Goal: Entertainment & Leisure: Consume media (video, audio)

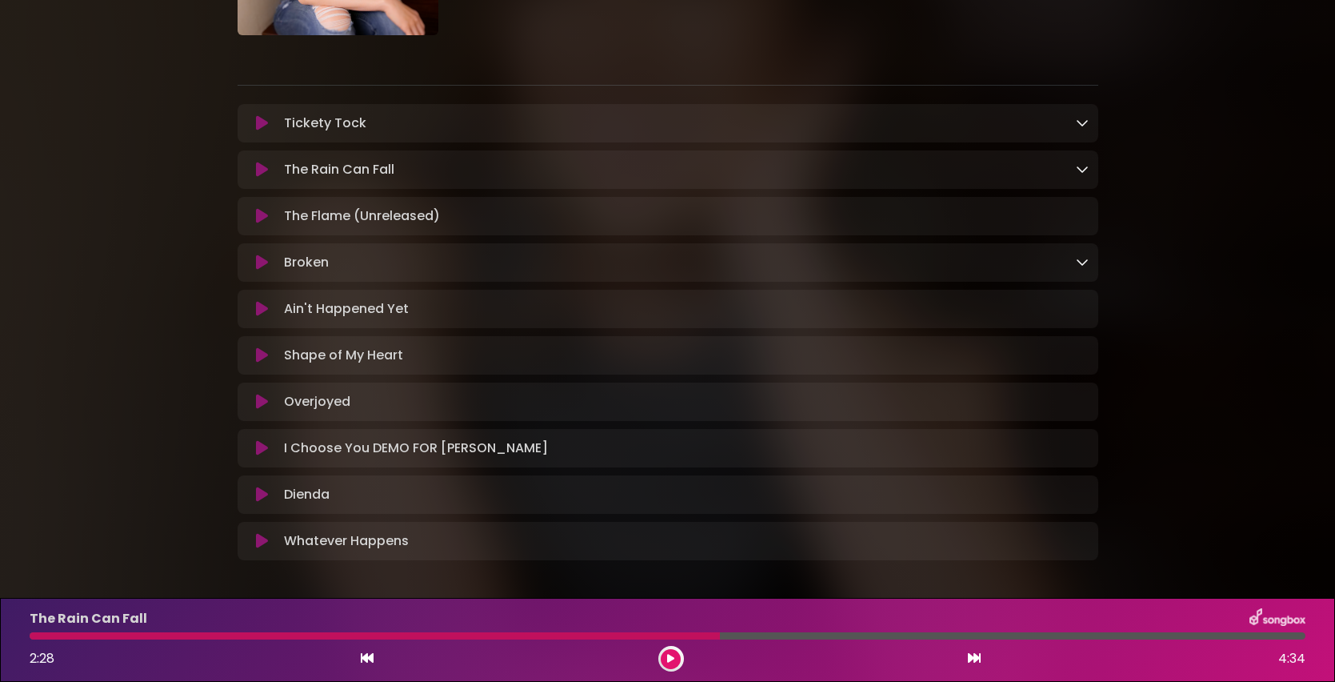
scroll to position [211, 0]
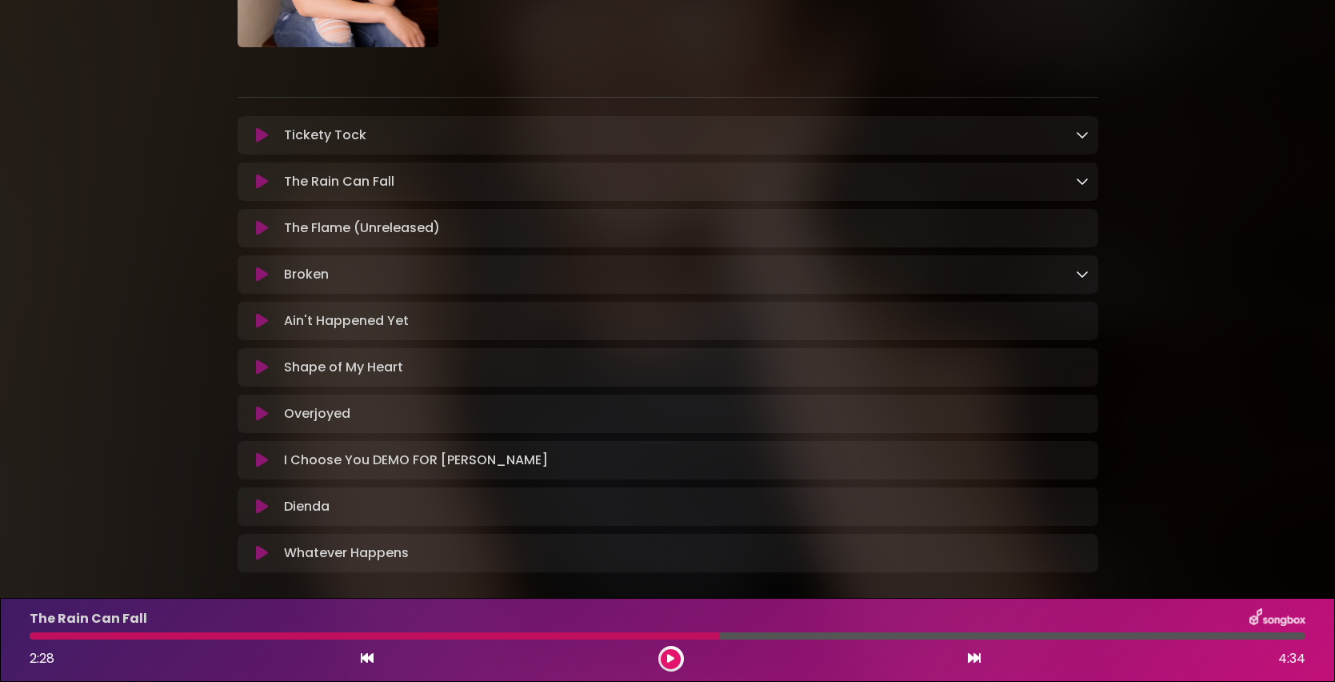
click at [264, 139] on icon at bounding box center [262, 135] width 12 height 16
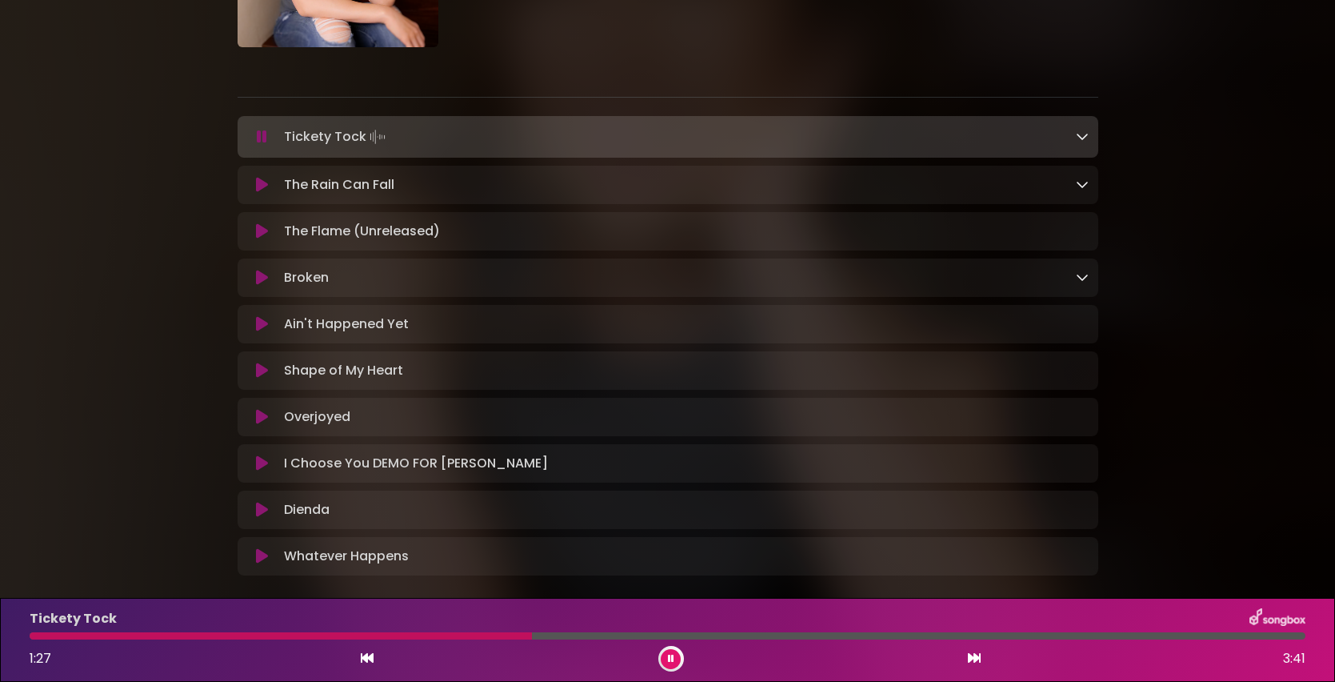
click at [510, 637] on div at bounding box center [668, 635] width 1276 height 7
click at [501, 638] on div at bounding box center [271, 635] width 483 height 7
click at [469, 637] on div at bounding box center [668, 635] width 1276 height 7
click at [450, 635] on div at bounding box center [668, 635] width 1276 height 7
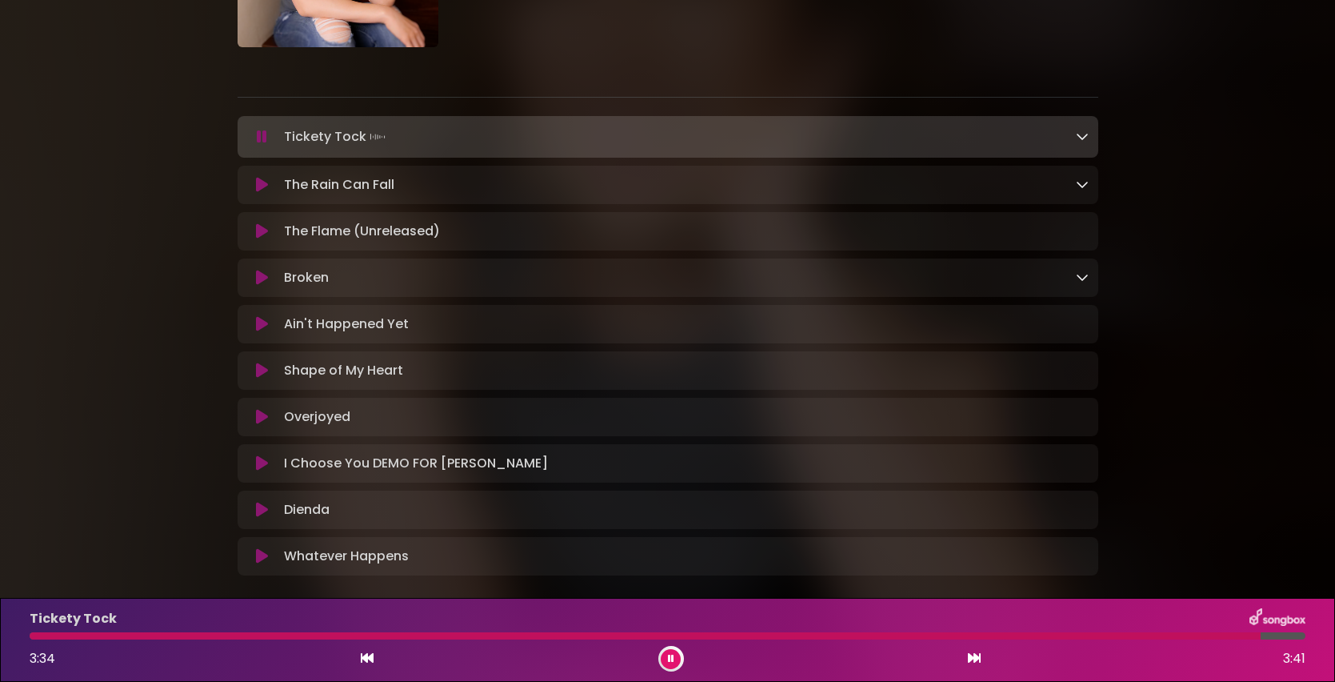
click at [410, 637] on div at bounding box center [645, 635] width 1231 height 7
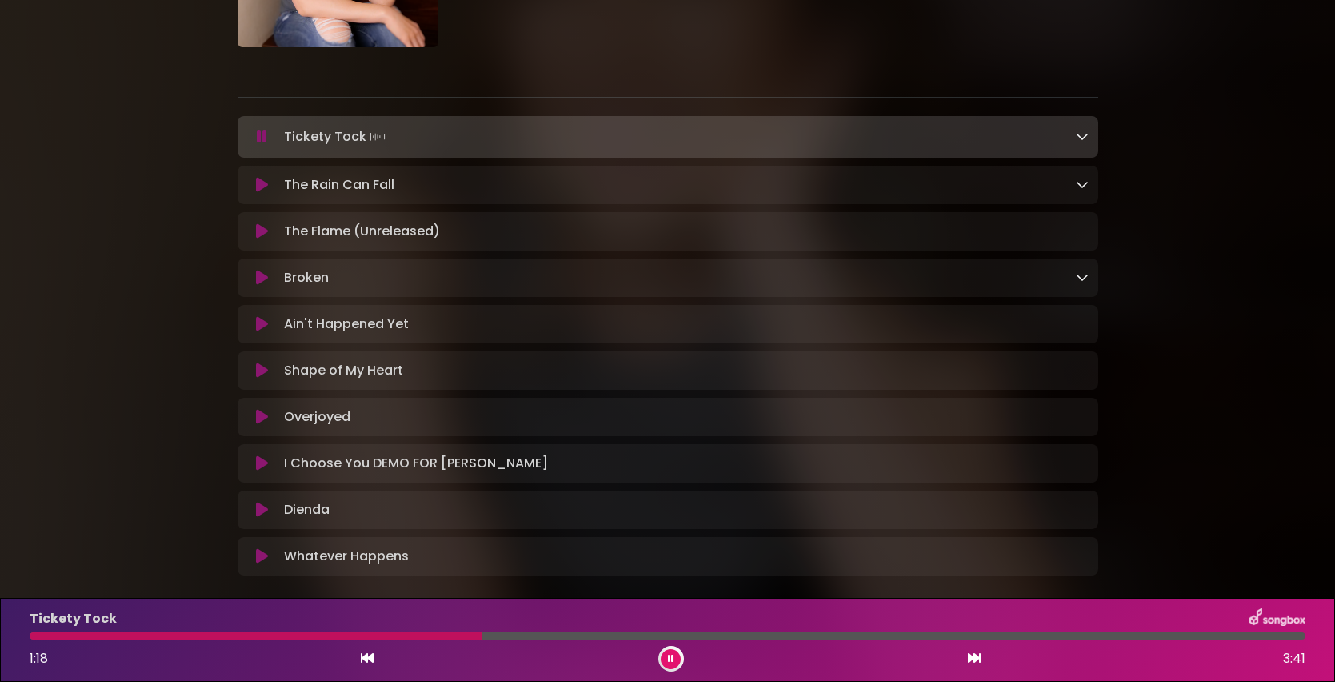
click at [444, 637] on div at bounding box center [256, 635] width 453 height 7
click at [455, 634] on div at bounding box center [251, 635] width 443 height 7
click at [442, 635] on div at bounding box center [251, 635] width 443 height 7
click at [453, 637] on div at bounding box center [260, 635] width 461 height 7
click at [404, 640] on div "Tickety Tock 1:23 3:41" at bounding box center [667, 639] width 1295 height 63
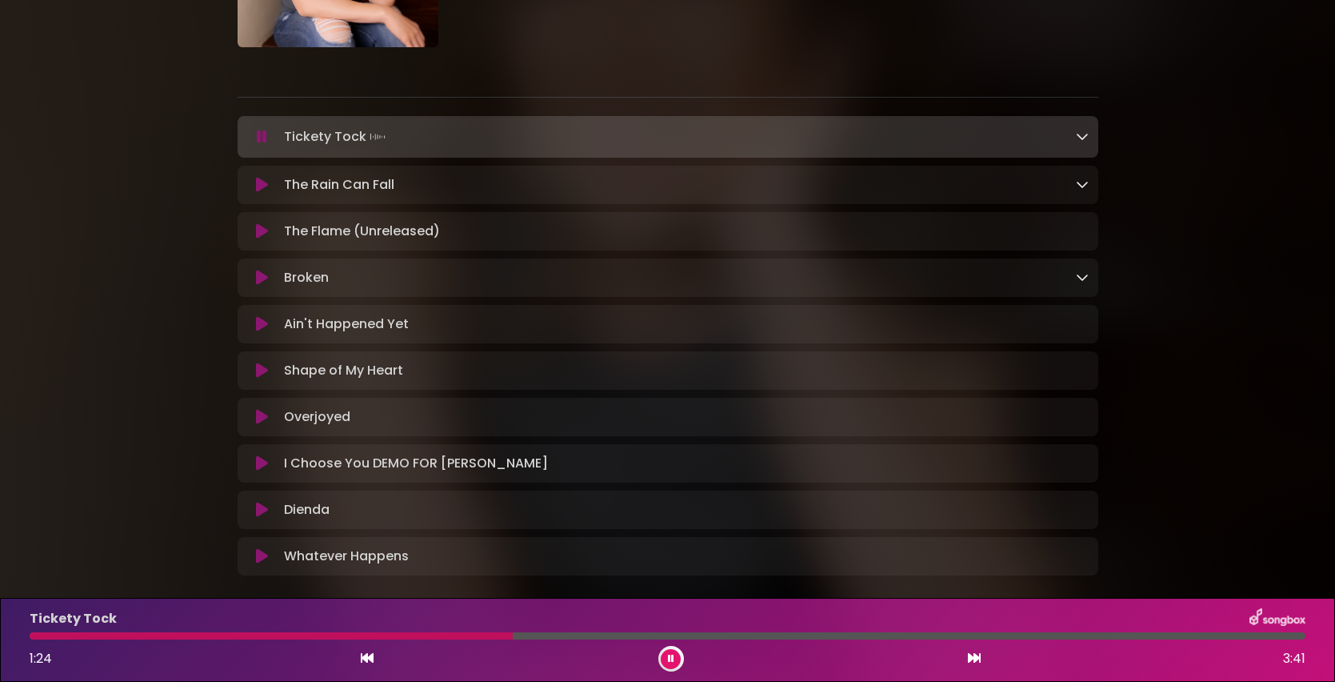
click at [400, 638] on div at bounding box center [668, 635] width 1276 height 7
click at [459, 639] on div "Tickety Tock 1:22 3:41" at bounding box center [667, 639] width 1295 height 63
click at [454, 638] on div at bounding box center [668, 635] width 1276 height 7
click at [422, 649] on div "1:36 3:41" at bounding box center [667, 659] width 1295 height 26
click at [422, 638] on div at bounding box center [310, 635] width 561 height 7
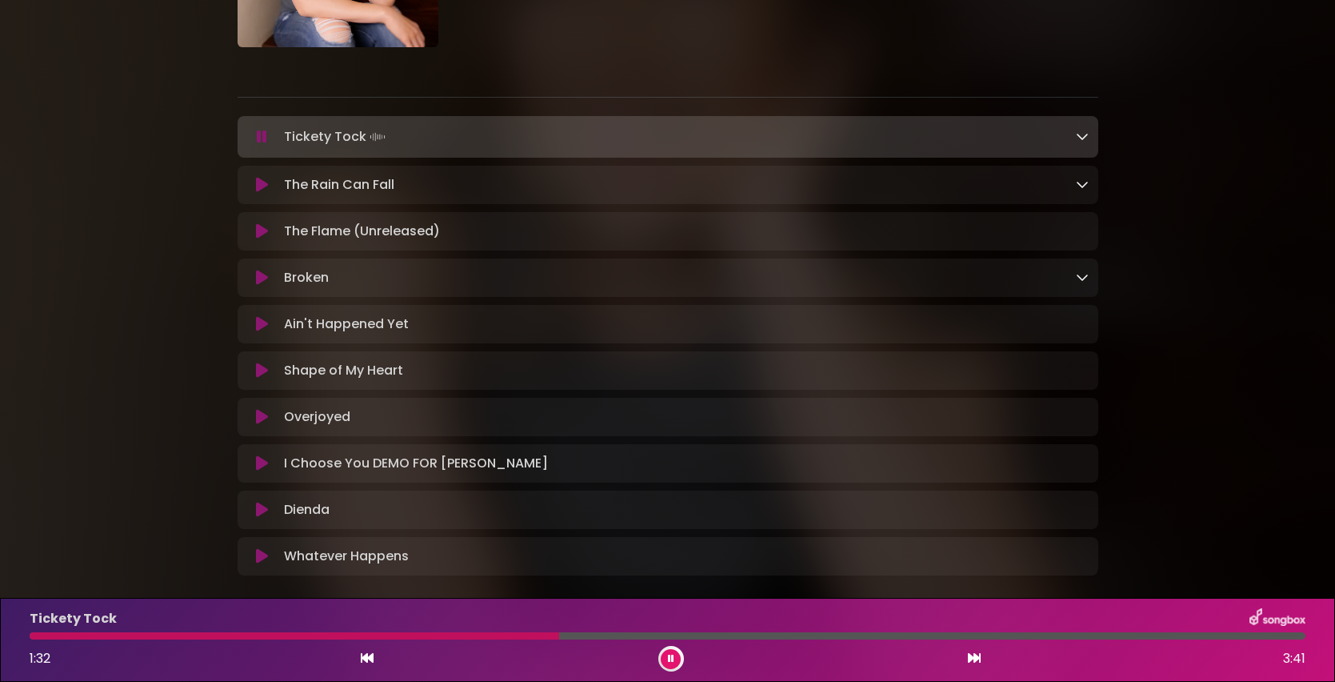
click at [267, 192] on div "The Rain Can Fall Loading Track..." at bounding box center [668, 184] width 842 height 19
click at [262, 188] on icon at bounding box center [262, 185] width 12 height 16
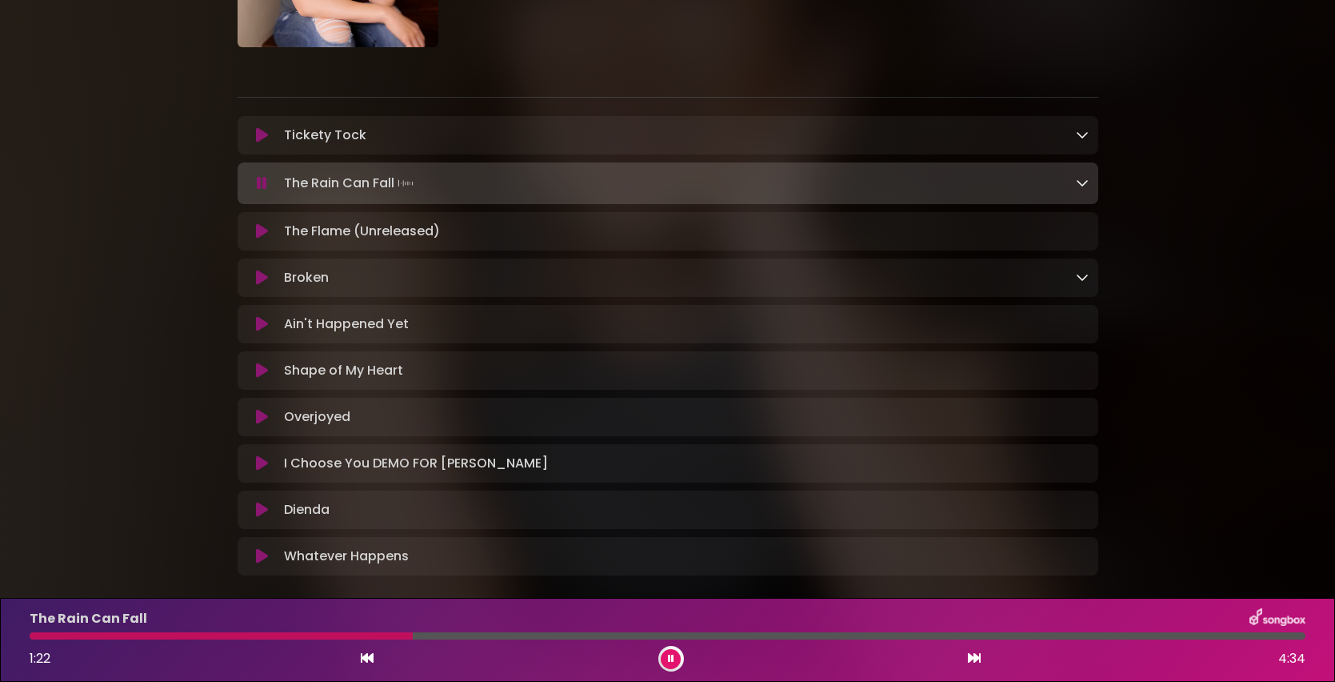
click at [676, 658] on button at bounding box center [671, 659] width 20 height 20
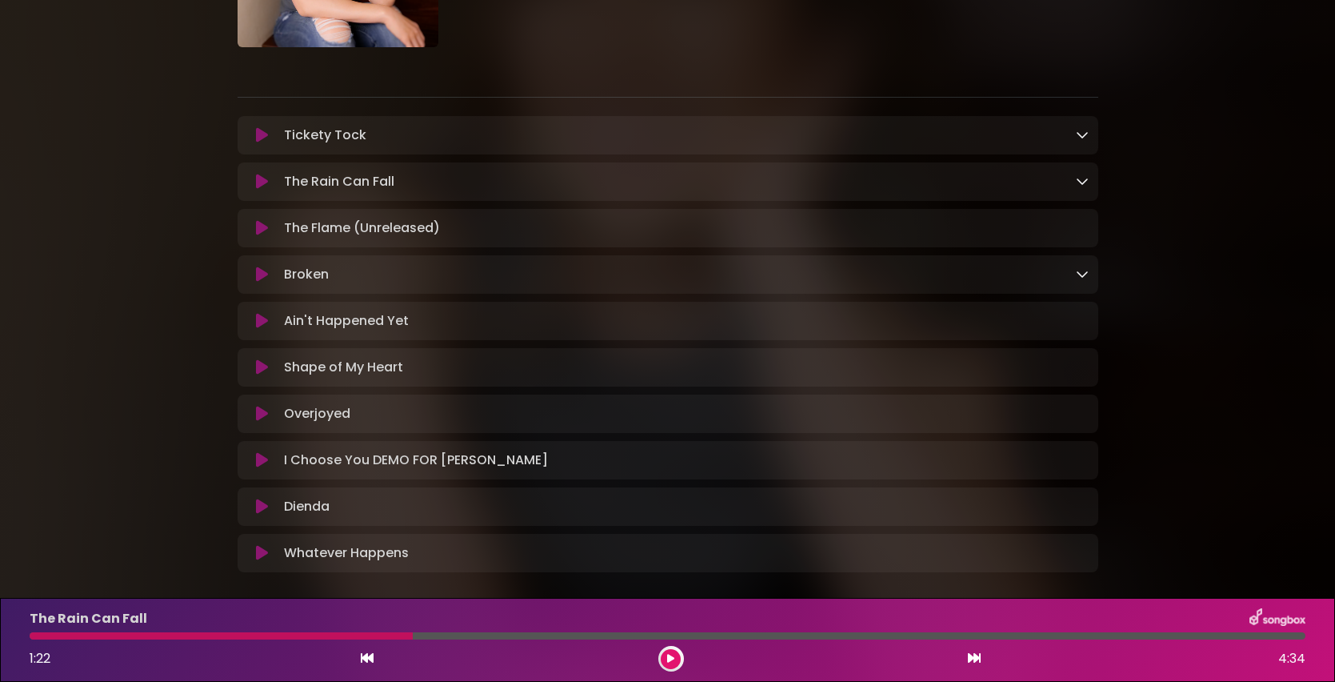
click at [676, 669] on div at bounding box center [671, 659] width 26 height 26
click at [676, 662] on button at bounding box center [671, 659] width 20 height 20
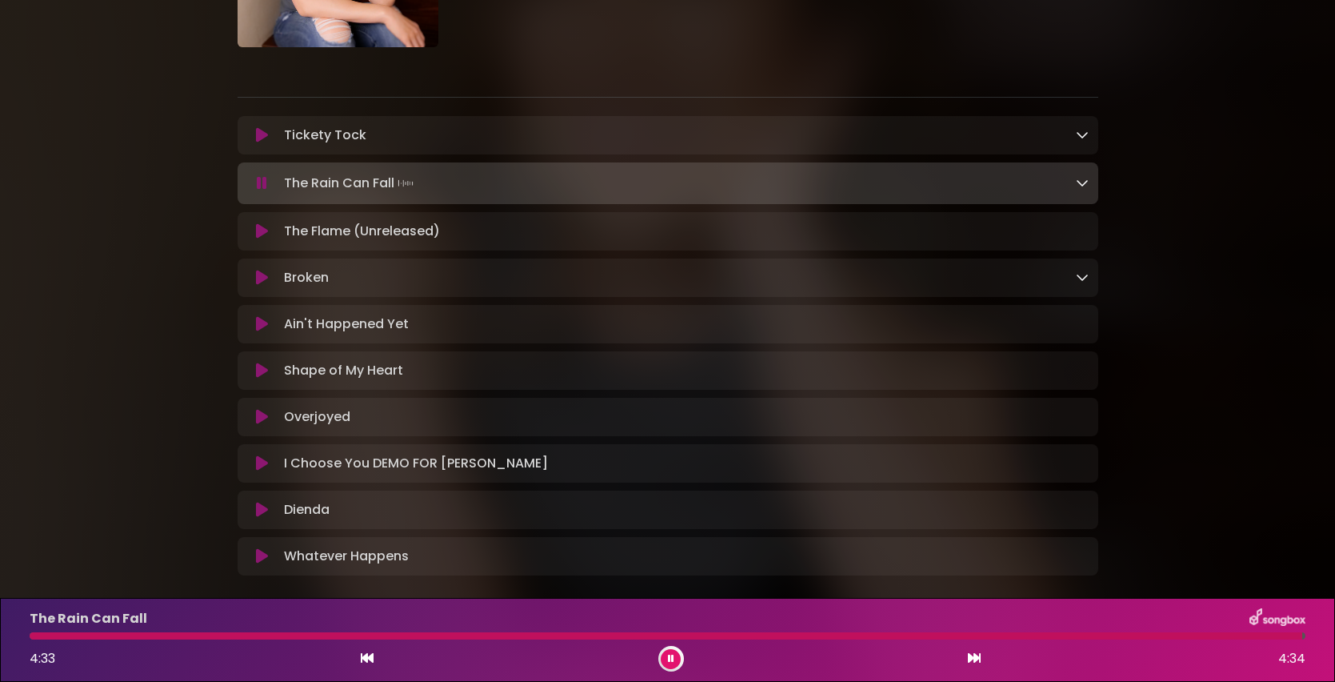
click at [262, 235] on icon at bounding box center [262, 231] width 12 height 16
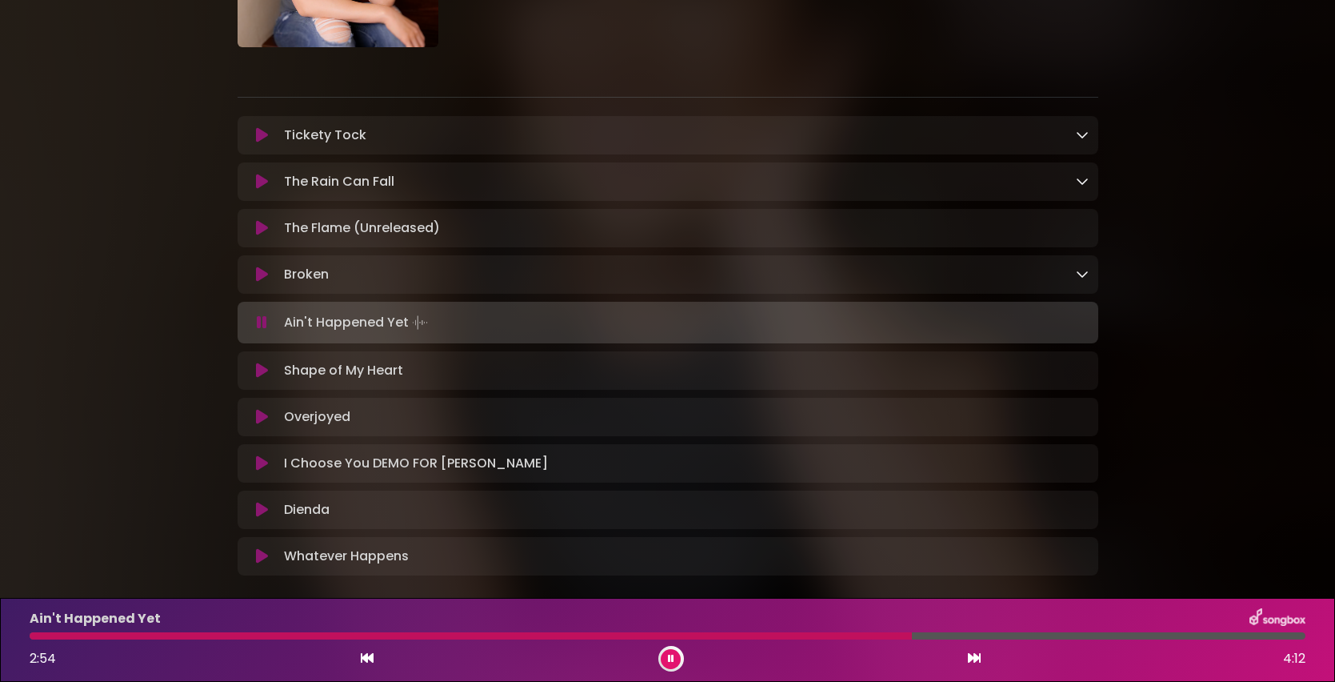
scroll to position [0, 0]
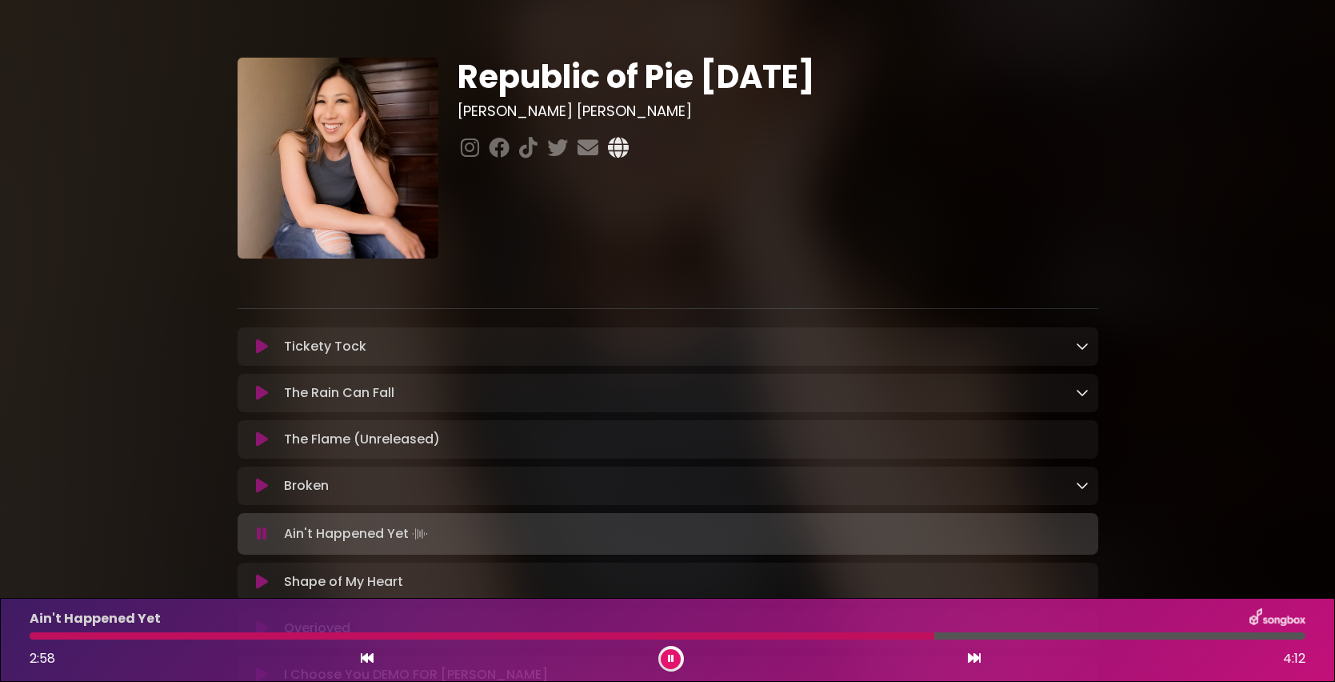
click at [624, 142] on icon at bounding box center [618, 147] width 27 height 21
click at [670, 656] on icon at bounding box center [671, 659] width 6 height 10
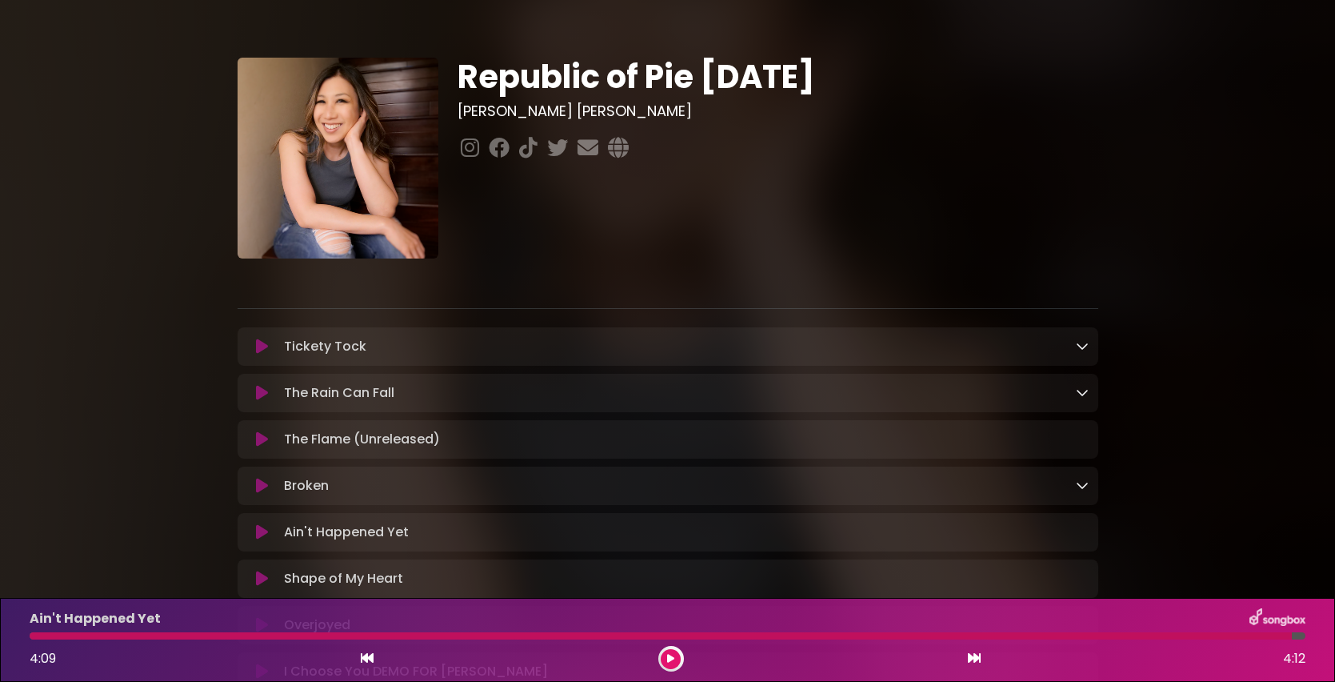
click at [258, 582] on icon at bounding box center [262, 578] width 12 height 16
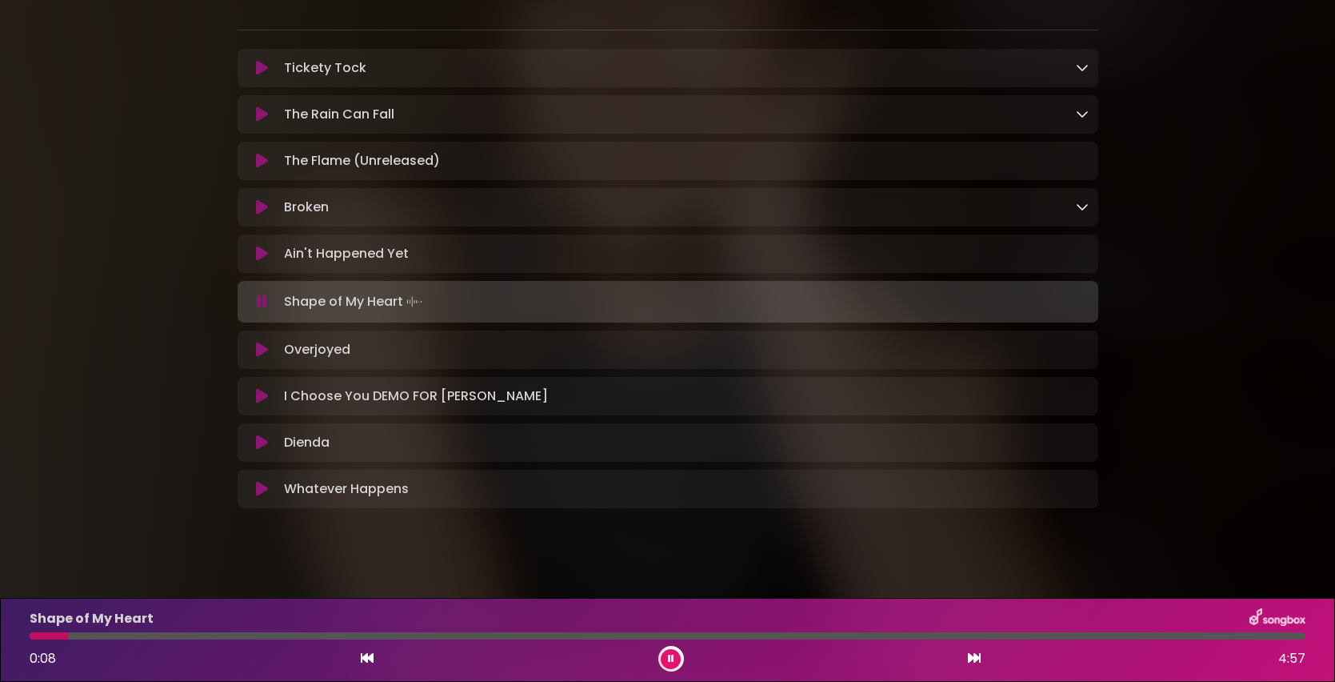
scroll to position [291, 0]
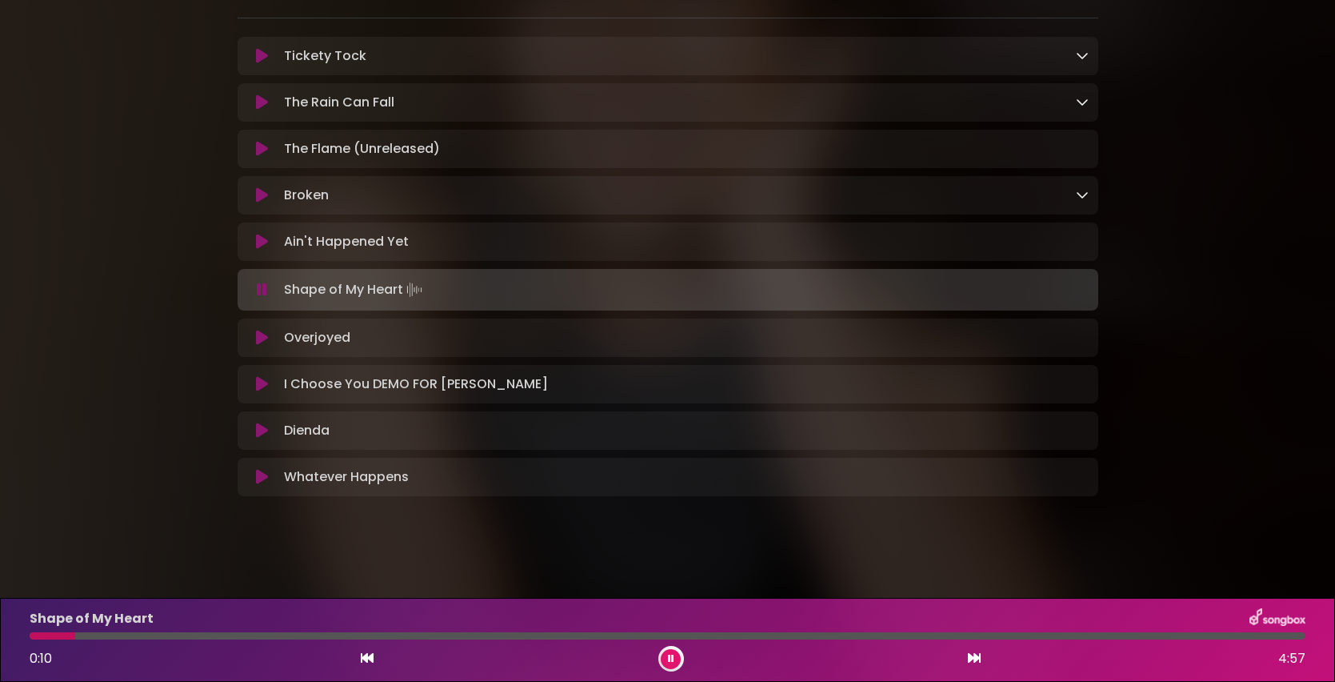
click at [677, 664] on button at bounding box center [671, 659] width 20 height 20
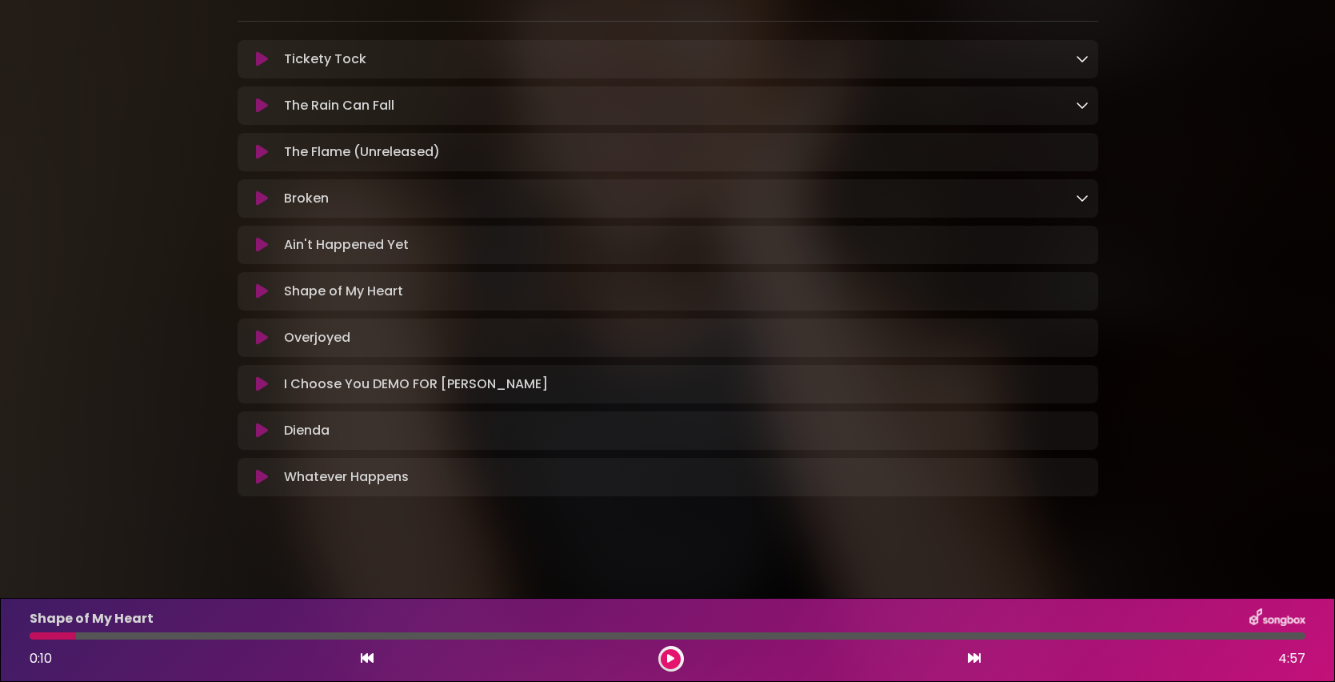
scroll to position [288, 0]
drag, startPoint x: 43, startPoint y: 639, endPoint x: 18, endPoint y: 639, distance: 24.8
click at [18, 639] on div "Shape of My Heart 0:10 4:57" at bounding box center [667, 640] width 1335 height 84
drag, startPoint x: 43, startPoint y: 638, endPoint x: 18, endPoint y: 632, distance: 26.4
click at [18, 632] on div "Shape of My Heart 0:10 4:57" at bounding box center [667, 640] width 1335 height 84
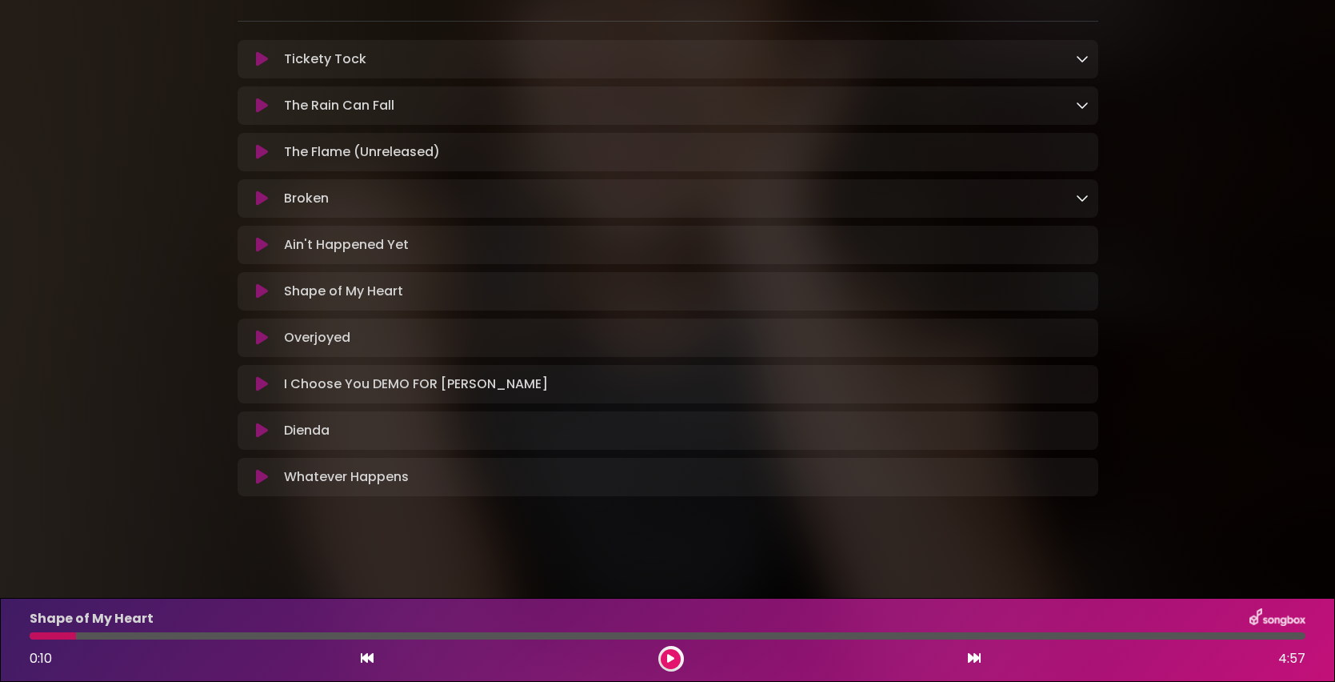
drag, startPoint x: 67, startPoint y: 642, endPoint x: 29, endPoint y: 637, distance: 38.7
click at [29, 637] on div "Shape of My Heart 0:10 4:57" at bounding box center [667, 639] width 1295 height 63
click at [364, 658] on icon at bounding box center [367, 657] width 13 height 13
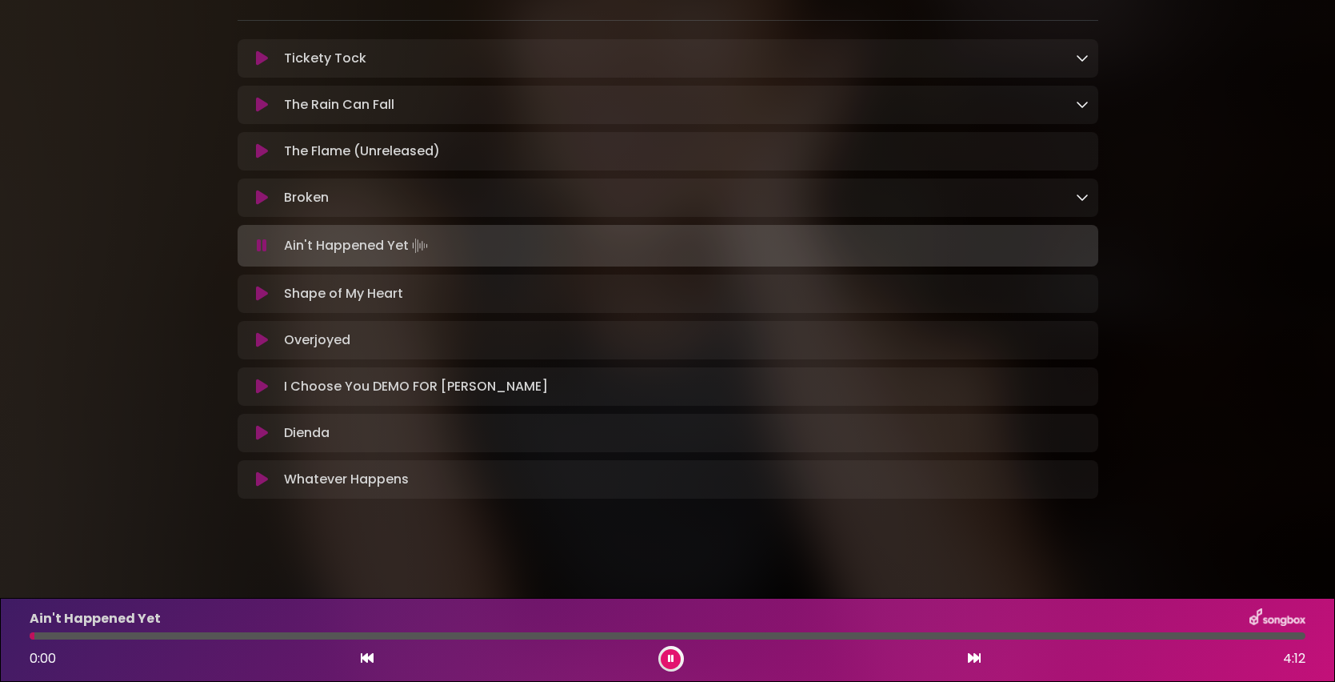
click at [977, 659] on icon at bounding box center [974, 657] width 13 height 13
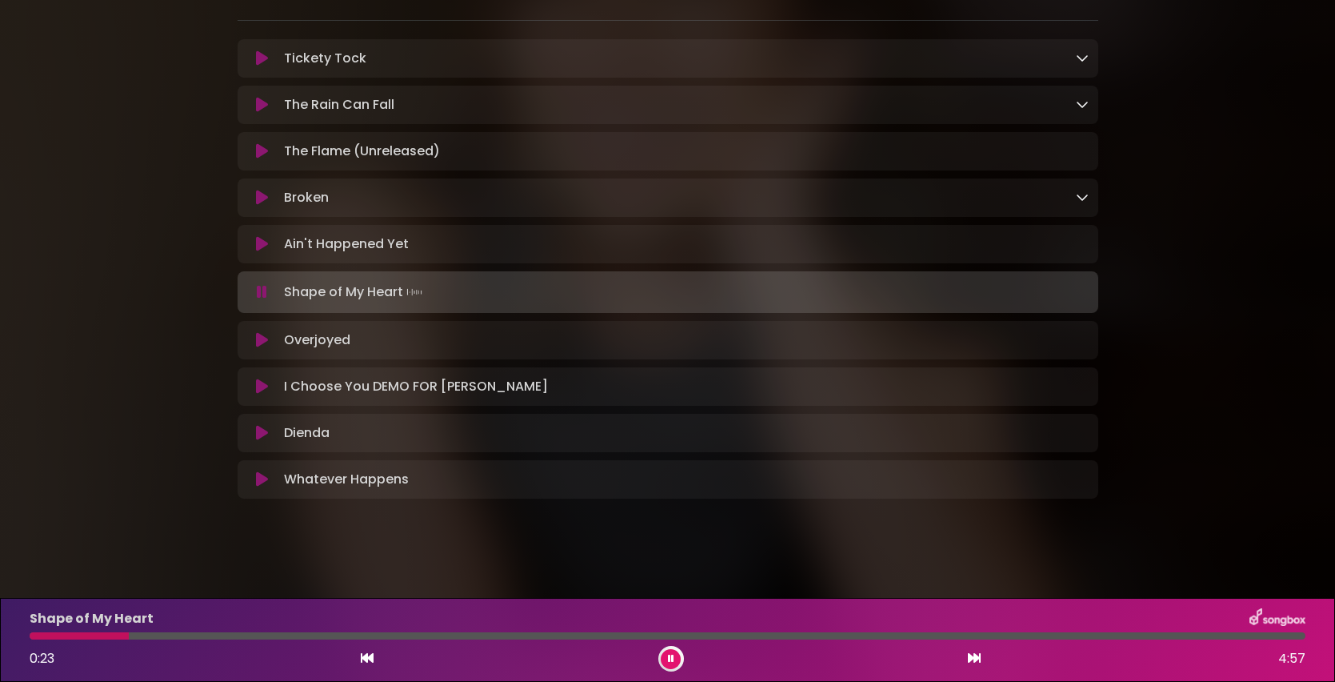
drag, startPoint x: 42, startPoint y: 636, endPoint x: 29, endPoint y: 636, distance: 13.6
click at [29, 636] on div at bounding box center [667, 635] width 1295 height 7
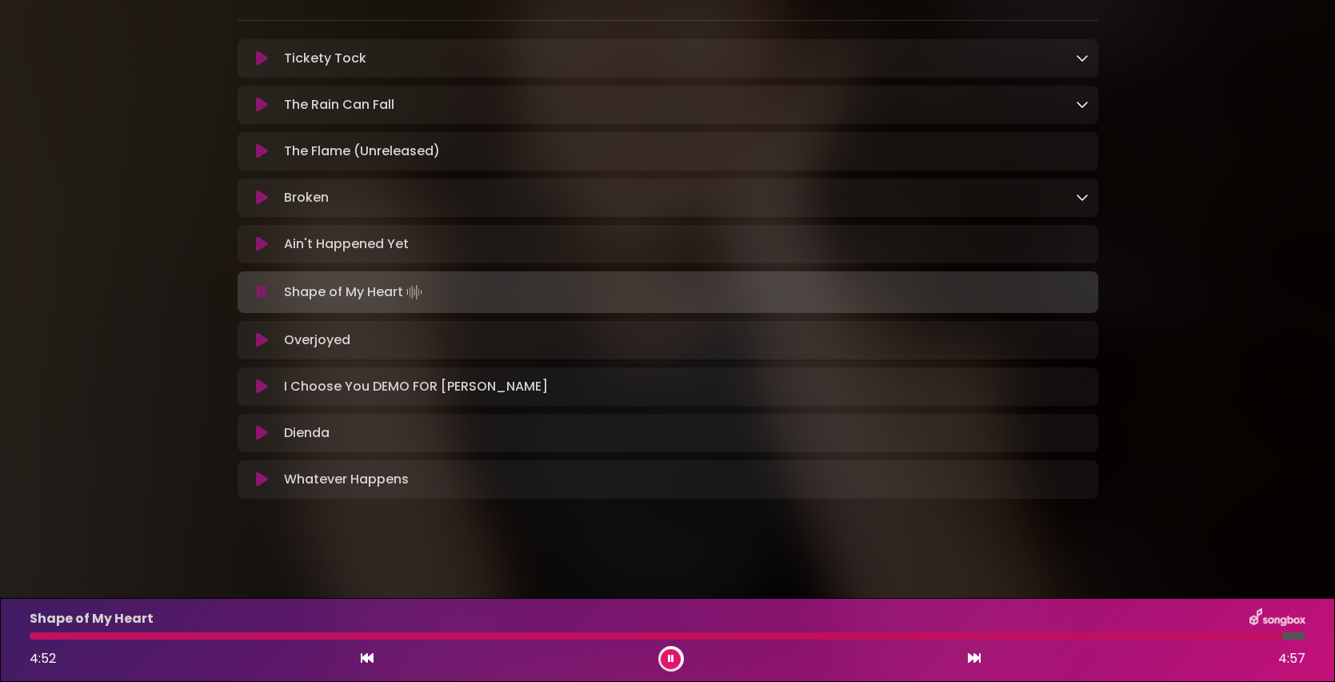
click at [263, 346] on icon at bounding box center [262, 340] width 12 height 16
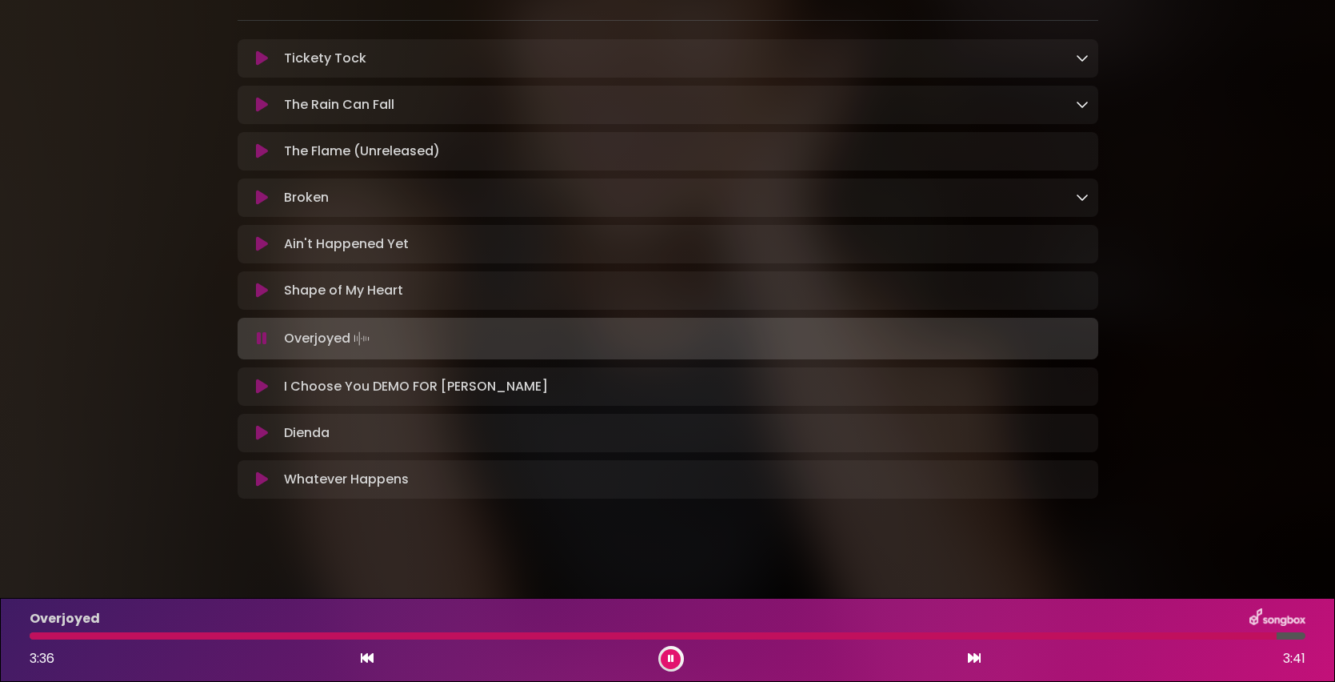
click at [1240, 638] on div at bounding box center [653, 635] width 1247 height 7
click at [1204, 636] on div at bounding box center [639, 635] width 1219 height 7
click at [1148, 637] on div at bounding box center [589, 635] width 1118 height 7
click at [261, 392] on icon at bounding box center [262, 386] width 12 height 16
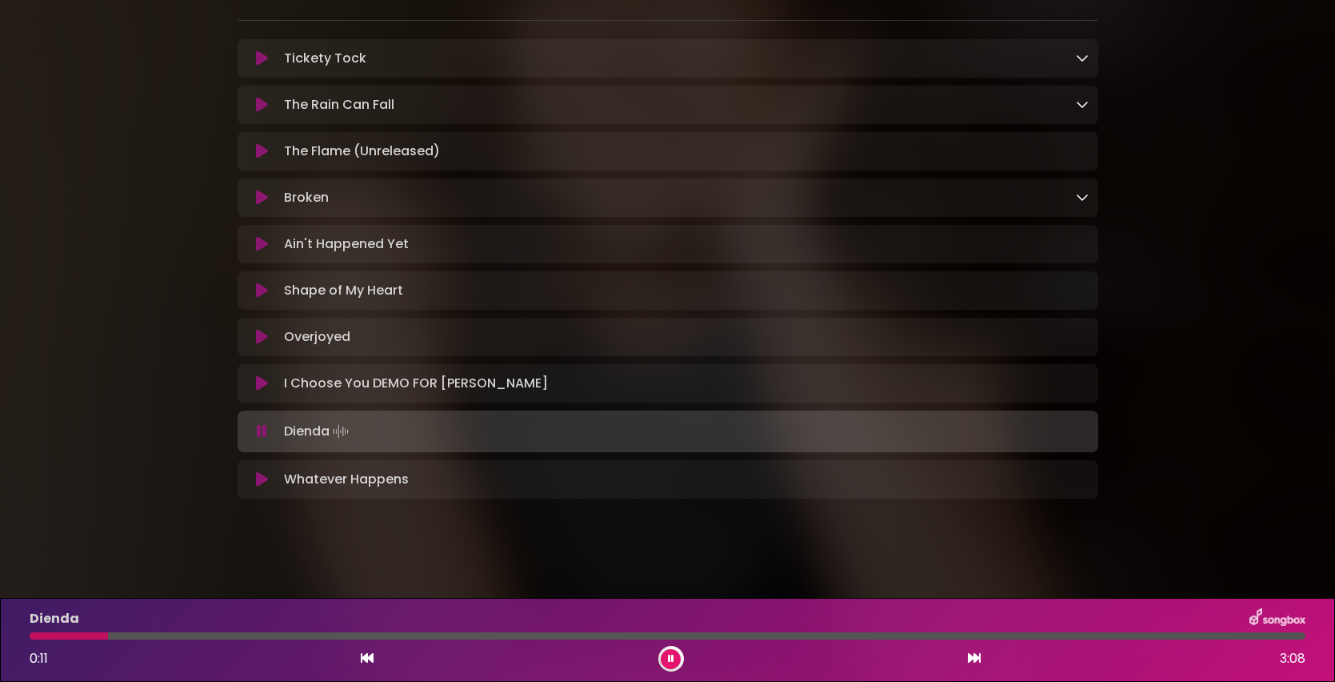
click at [673, 664] on button at bounding box center [671, 659] width 20 height 20
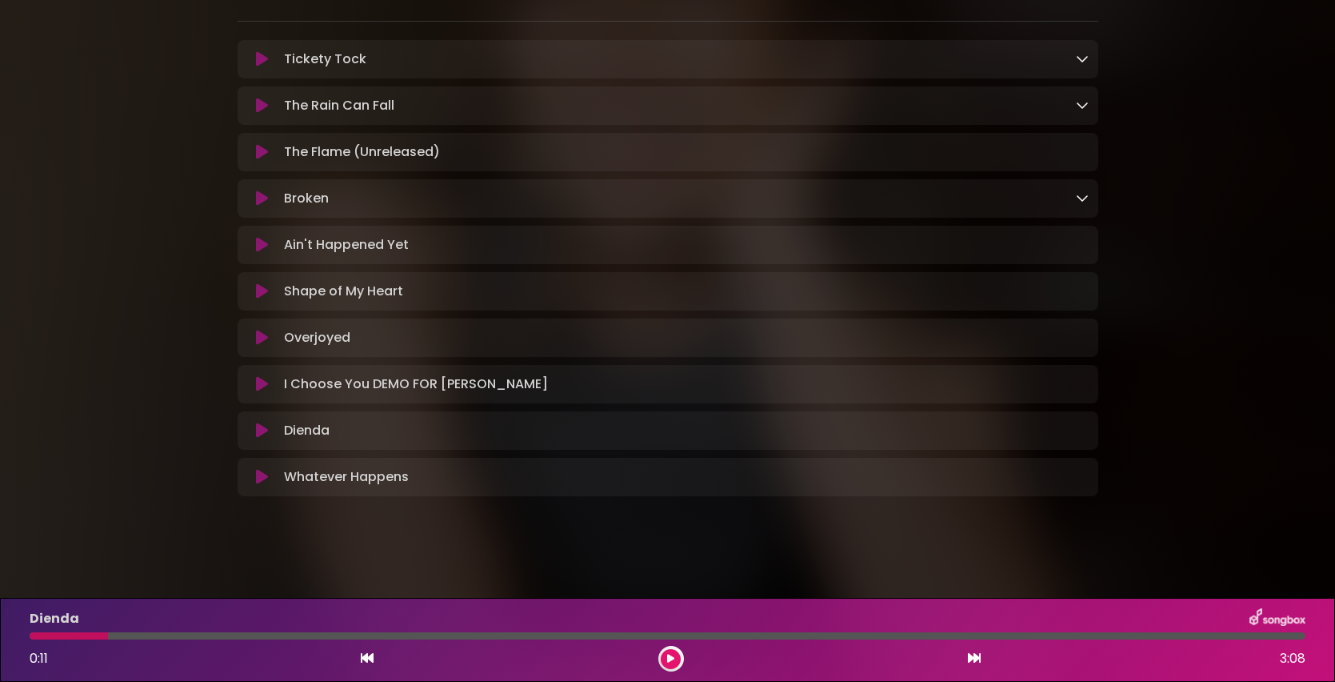
drag, startPoint x: 71, startPoint y: 636, endPoint x: 20, endPoint y: 637, distance: 51.2
click at [20, 637] on div at bounding box center [667, 635] width 1295 height 7
click at [35, 639] on div "Dienda 0:11 3:08" at bounding box center [667, 639] width 1295 height 63
click at [35, 638] on div at bounding box center [69, 635] width 78 height 7
click at [362, 662] on icon at bounding box center [367, 657] width 13 height 13
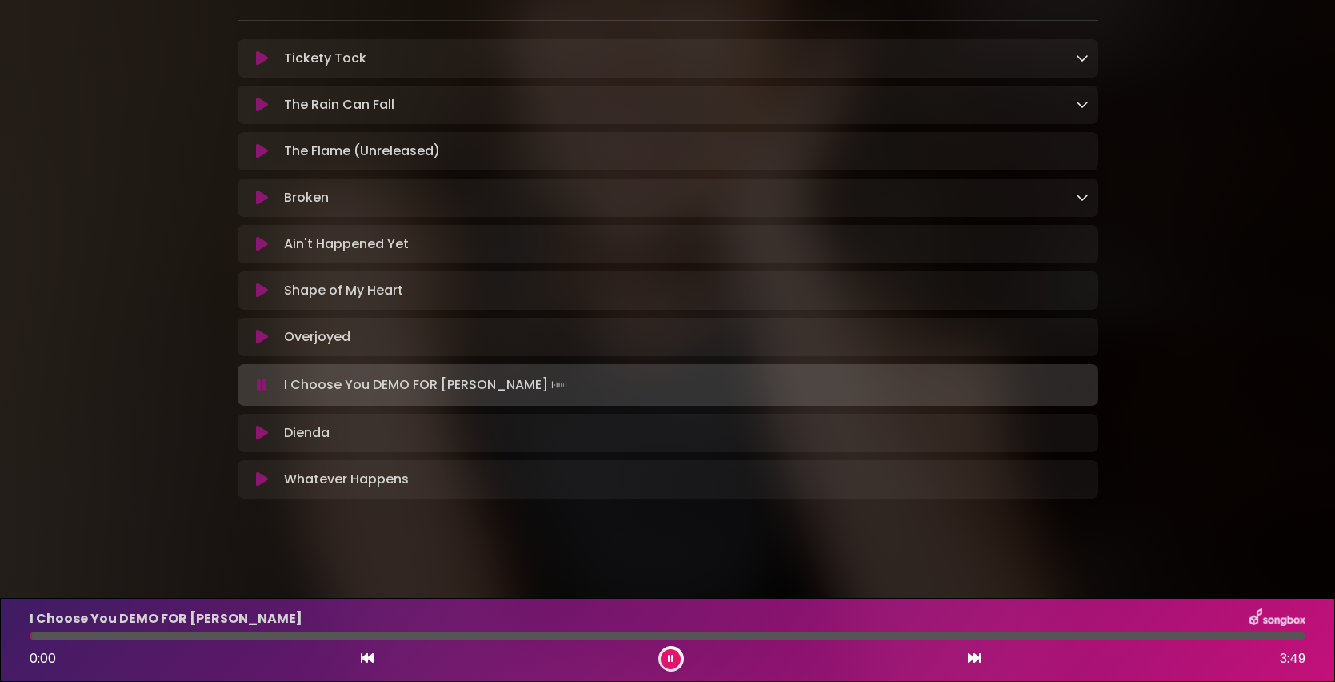
click at [974, 658] on icon at bounding box center [974, 657] width 13 height 13
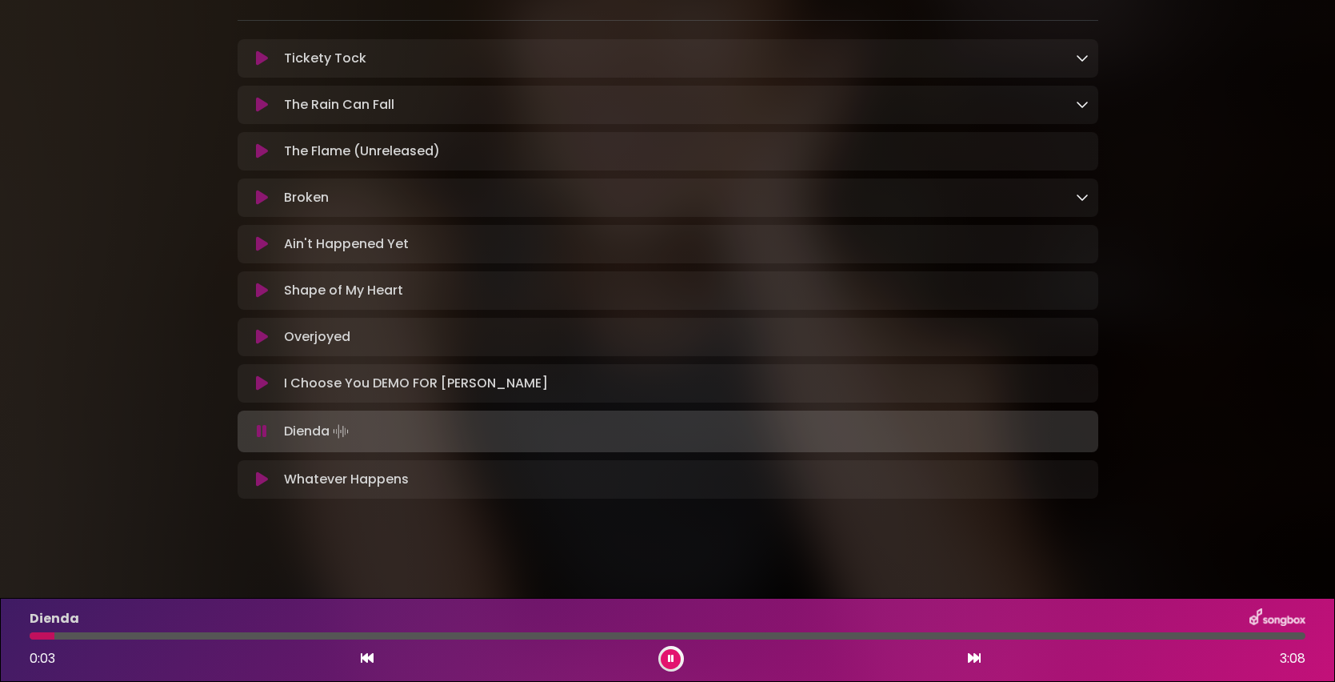
click at [674, 654] on button at bounding box center [671, 659] width 20 height 20
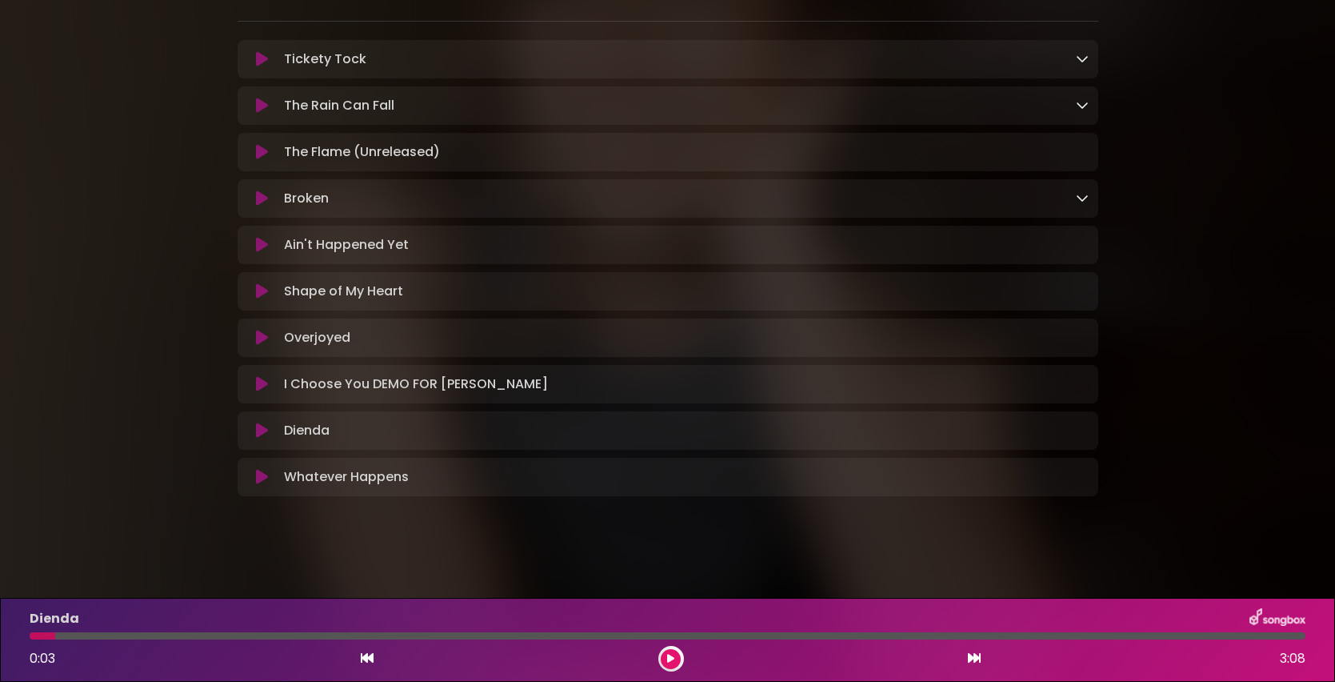
click at [661, 649] on button at bounding box center [671, 659] width 20 height 20
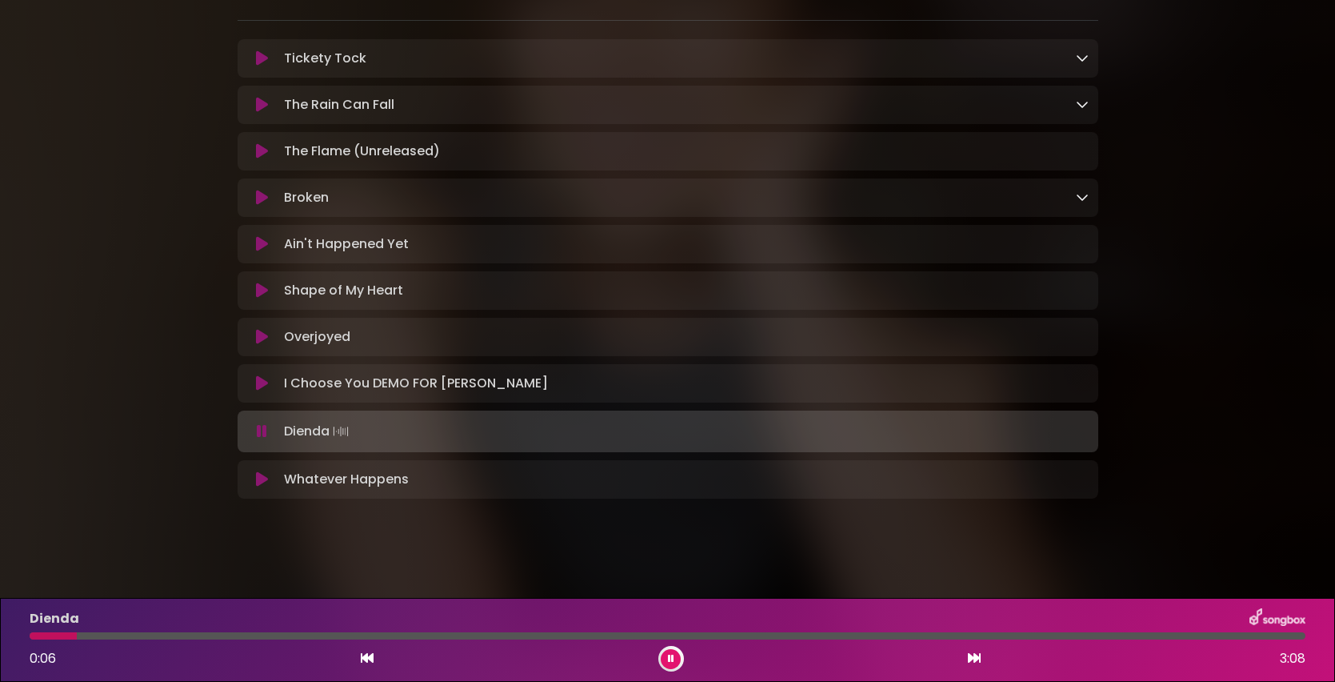
click at [661, 649] on button at bounding box center [671, 659] width 20 height 20
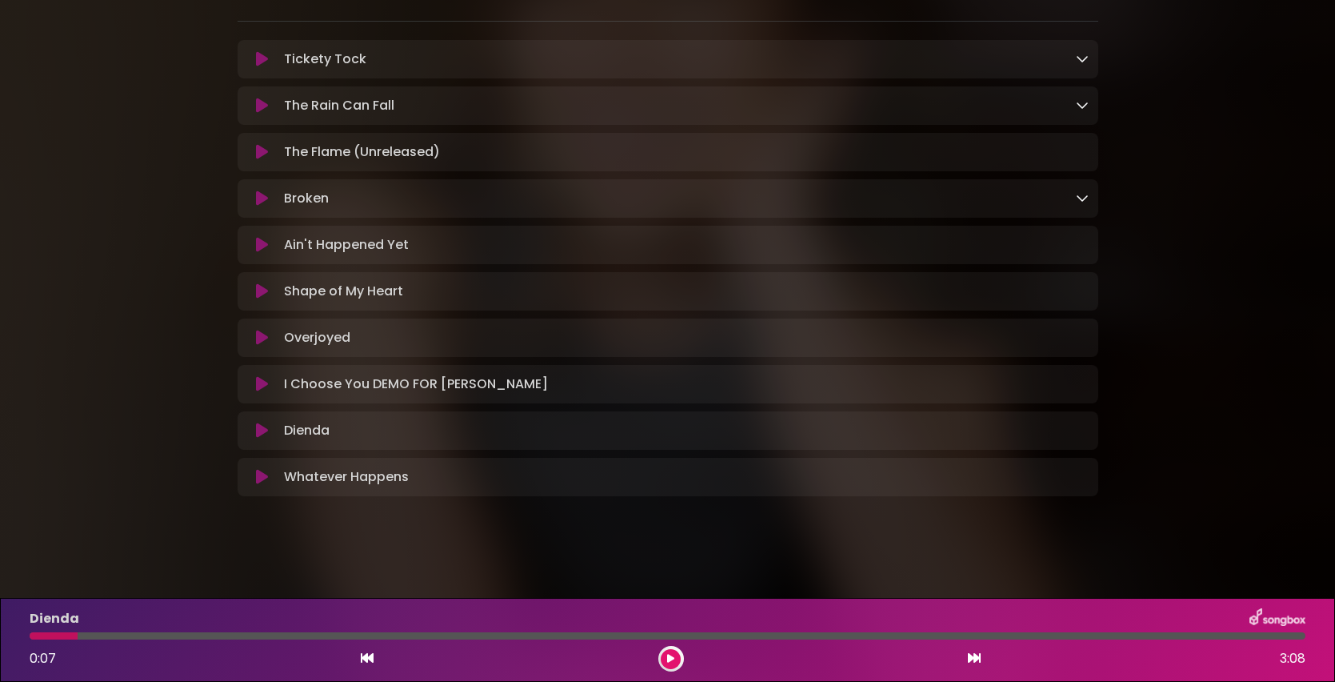
click at [34, 634] on div at bounding box center [54, 635] width 48 height 7
click at [36, 640] on div "Dienda 0:07 3:08" at bounding box center [667, 639] width 1295 height 63
click at [669, 658] on icon at bounding box center [670, 659] width 7 height 10
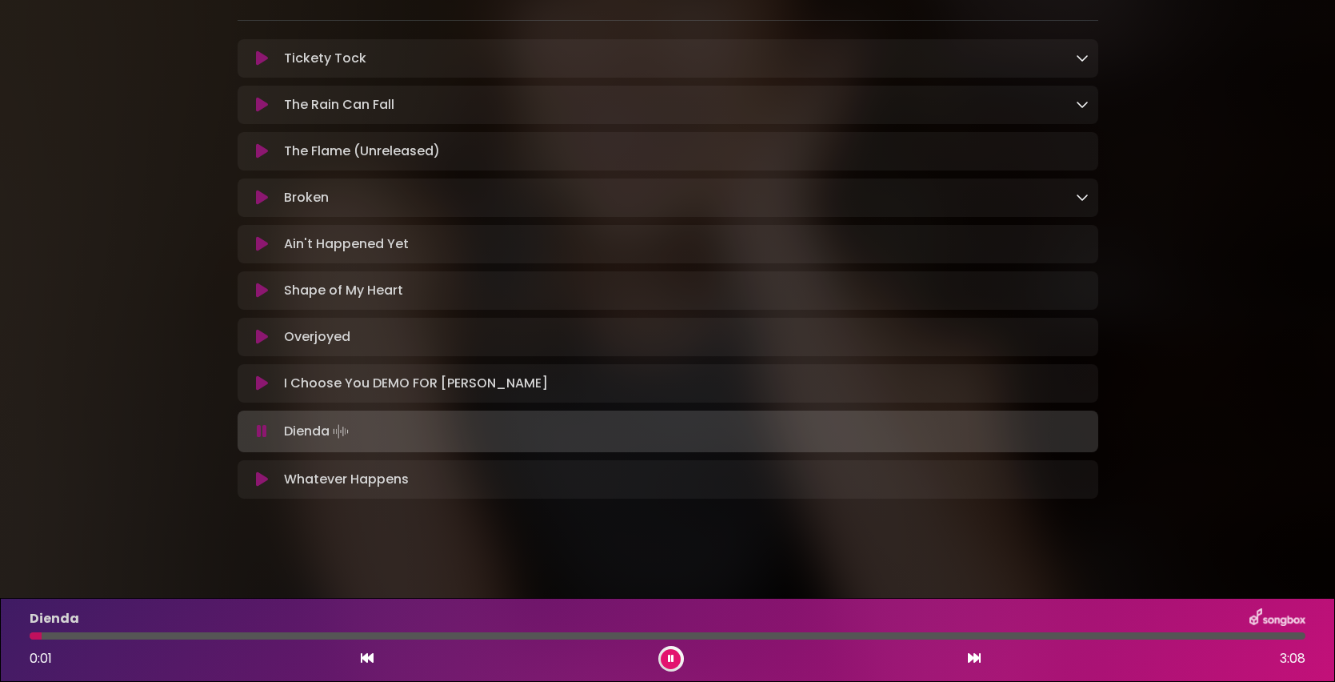
click at [34, 634] on div at bounding box center [36, 635] width 12 height 7
